Goal: Transaction & Acquisition: Purchase product/service

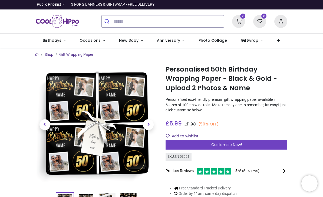
click at [97, 43] on link "Occasions" at bounding box center [93, 41] width 40 height 14
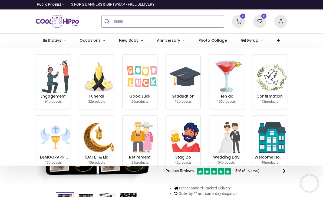
click at [61, 41] on span "Birthdays" at bounding box center [53, 40] width 20 height 5
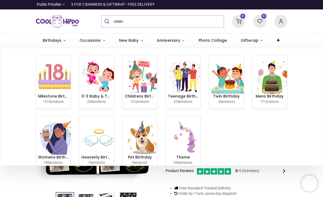
click at [60, 90] on img at bounding box center [55, 76] width 35 height 35
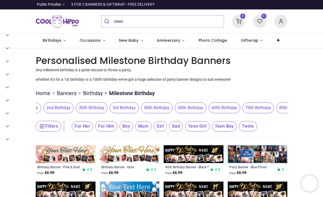
scroll to position [0, 232]
click at [199, 109] on span "50th Birthday" at bounding box center [190, 107] width 32 height 11
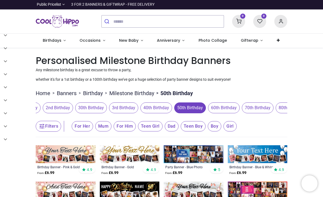
click at [93, 128] on span "For Him" at bounding box center [82, 126] width 21 height 10
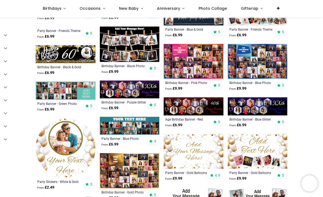
scroll to position [343, 0]
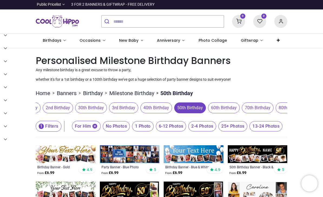
click at [121, 126] on span "No Photos" at bounding box center [116, 126] width 27 height 10
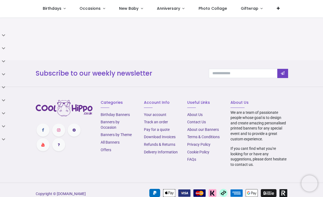
scroll to position [256, 0]
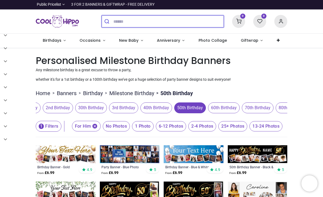
click at [140, 26] on input "search" at bounding box center [169, 21] width 111 height 12
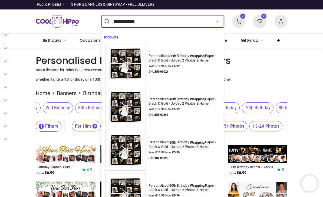
type input "**********"
click at [108, 21] on button "submit" at bounding box center [108, 21] width 12 height 12
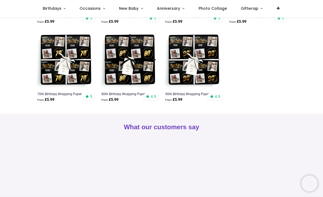
scroll to position [130, 0]
